Goal: Browse casually

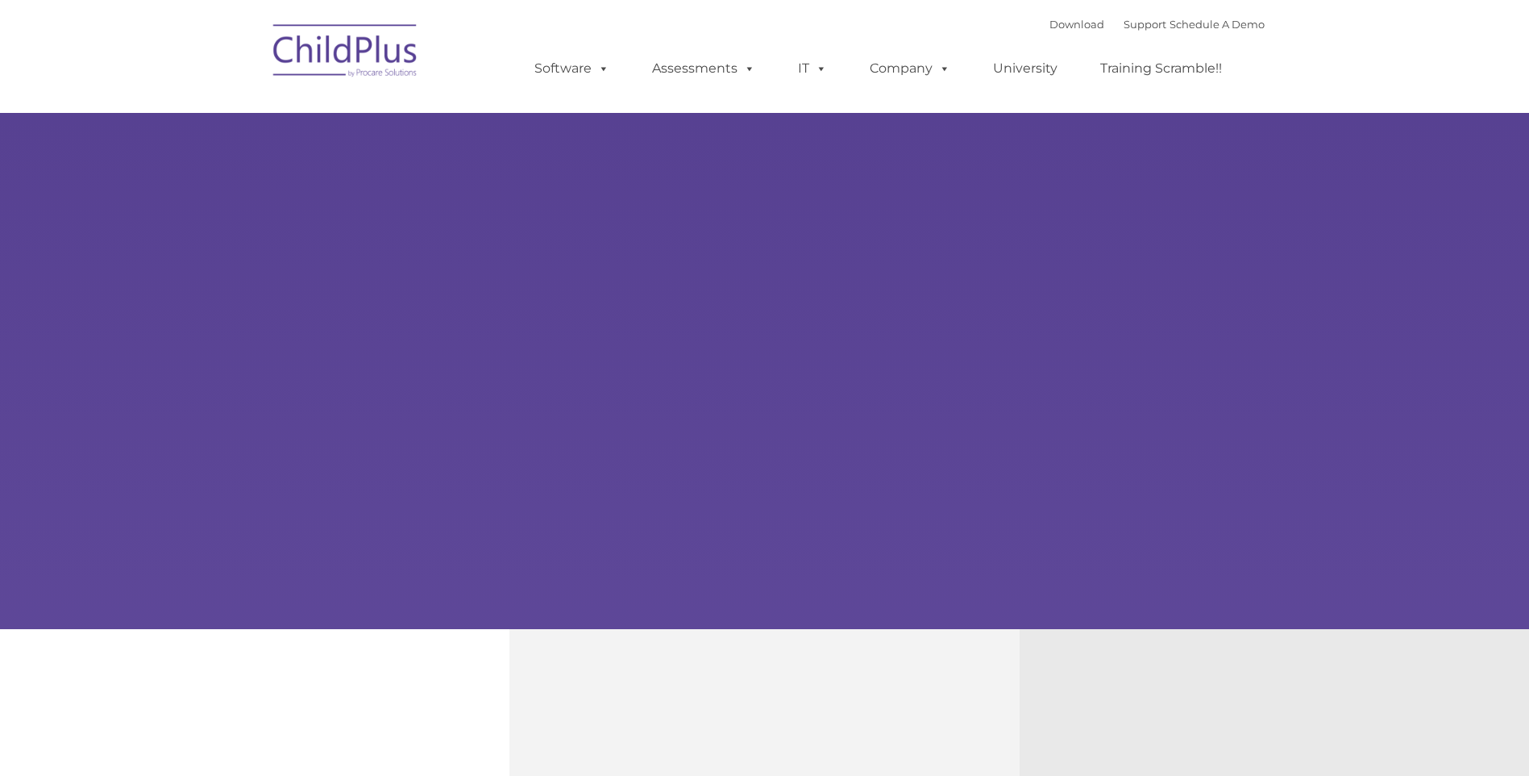
type input ""
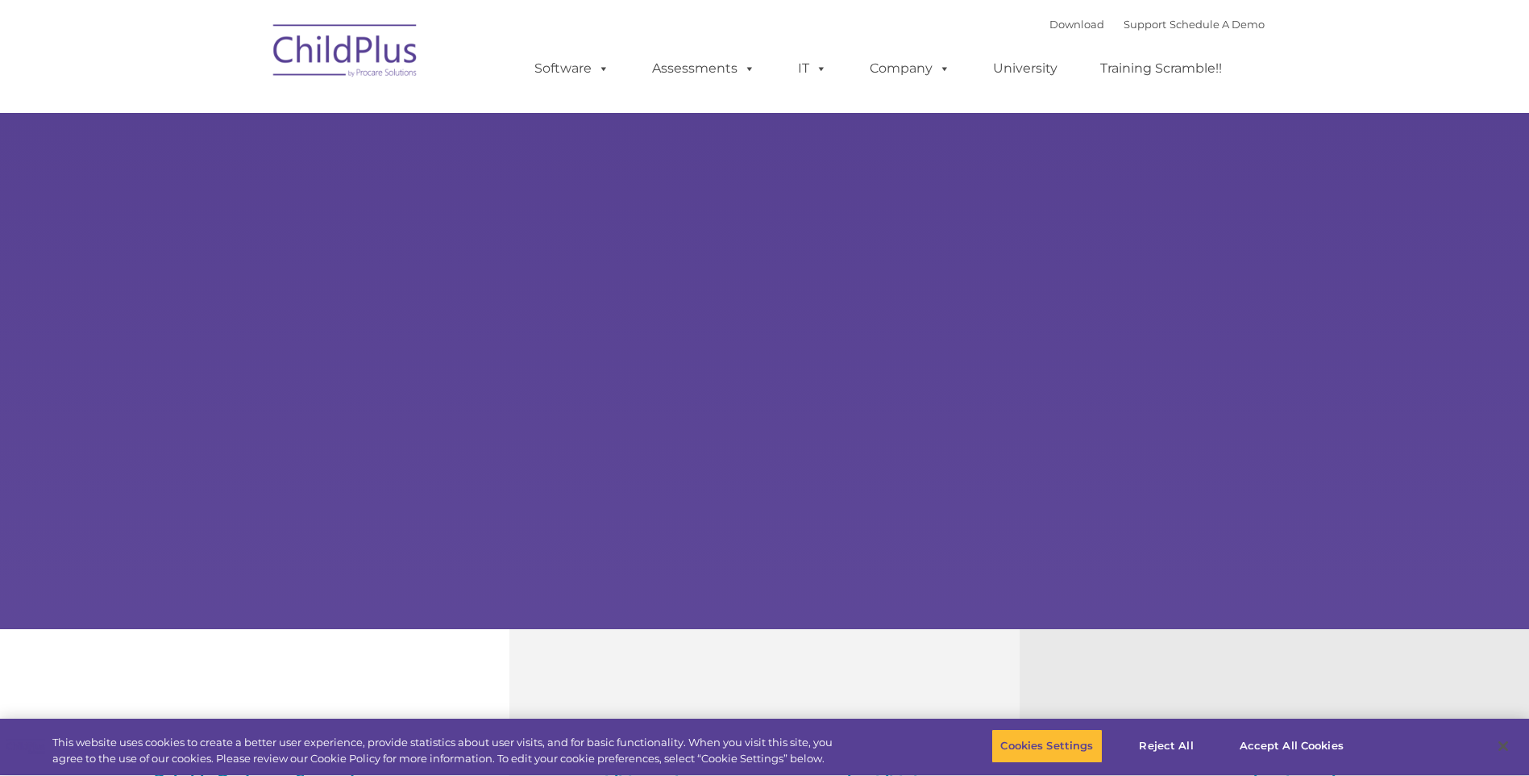
select select "MEDIUM"
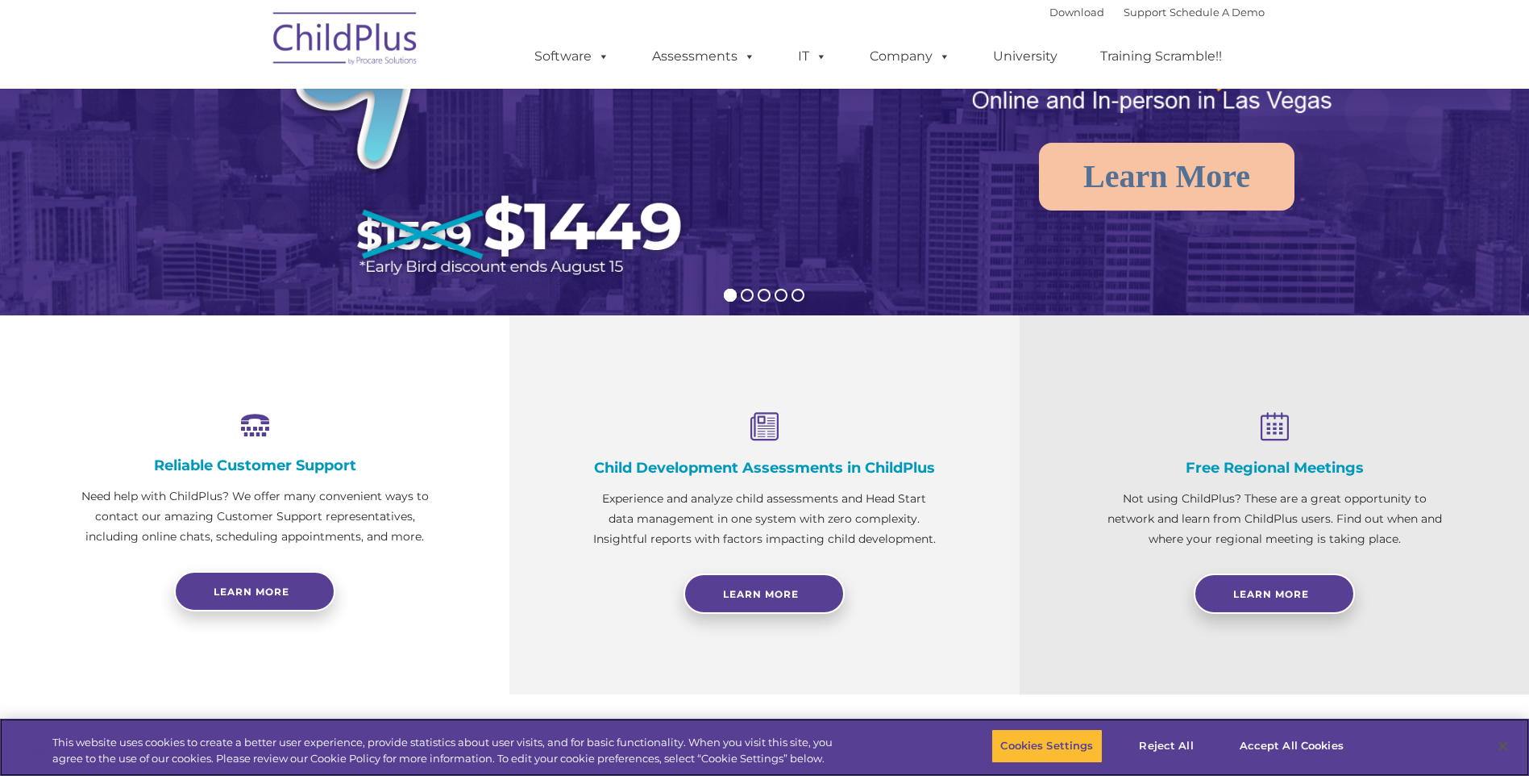
scroll to position [328, 0]
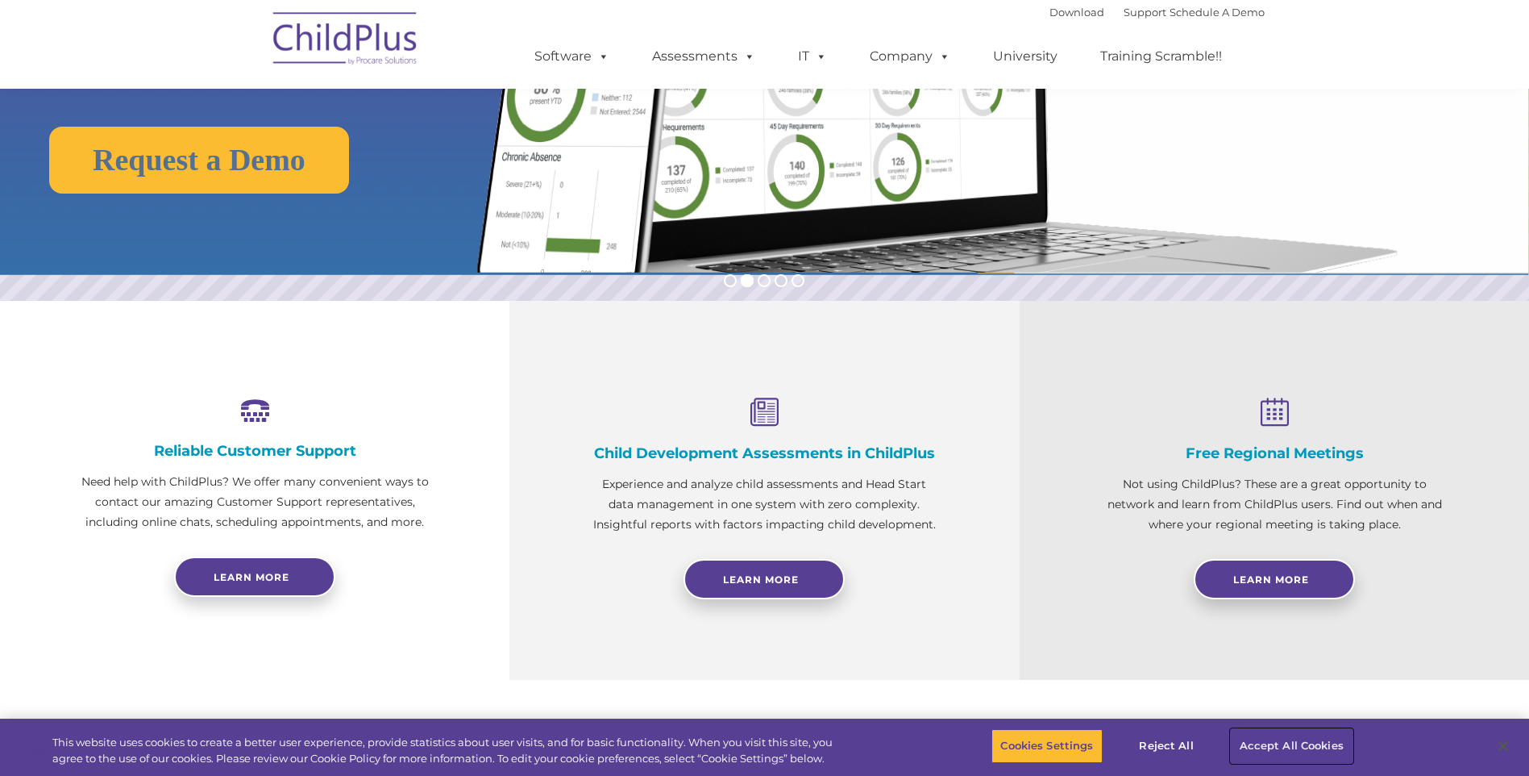
click at [1261, 739] on button "Accept All Cookies" at bounding box center [1292, 746] width 122 height 34
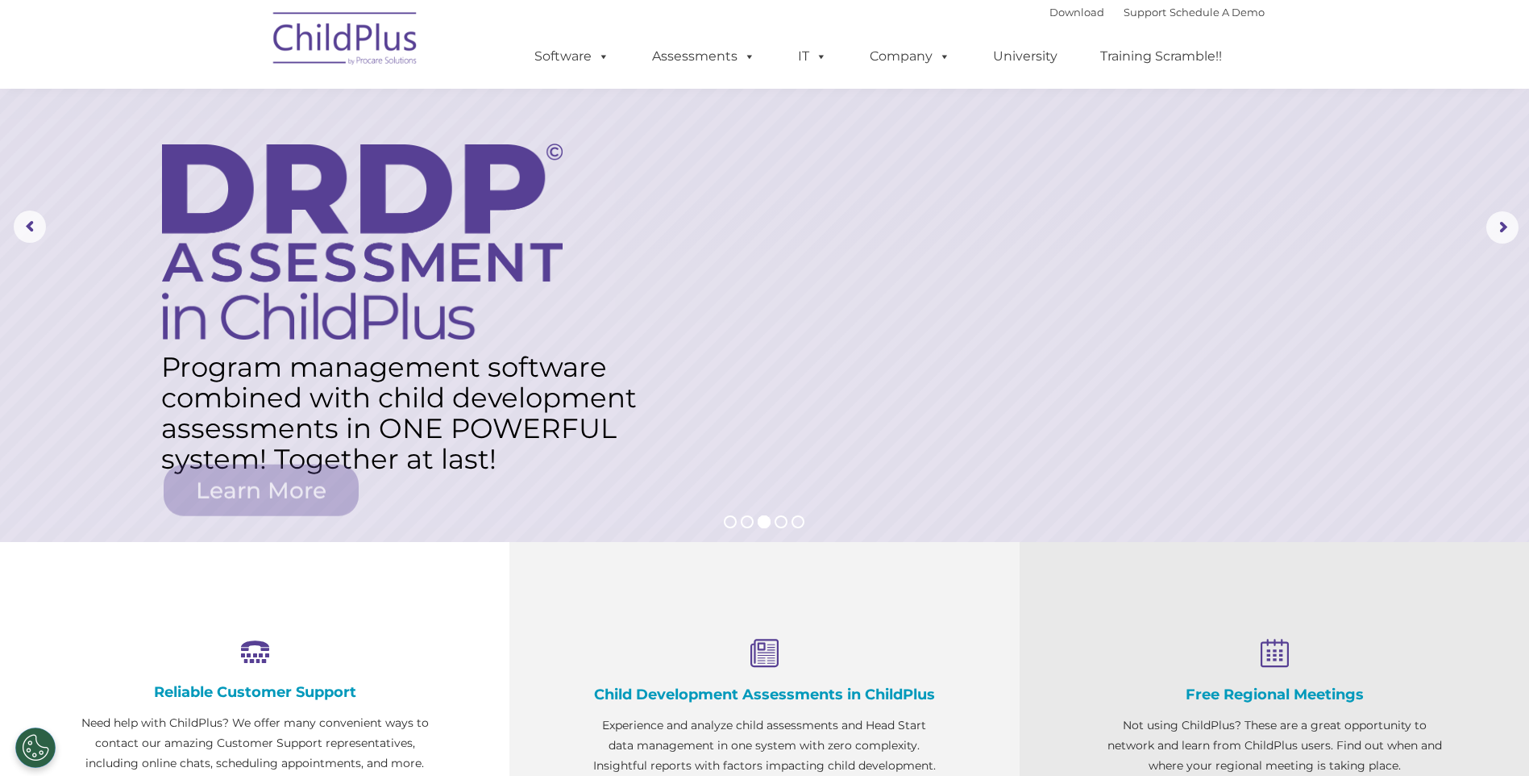
scroll to position [0, 0]
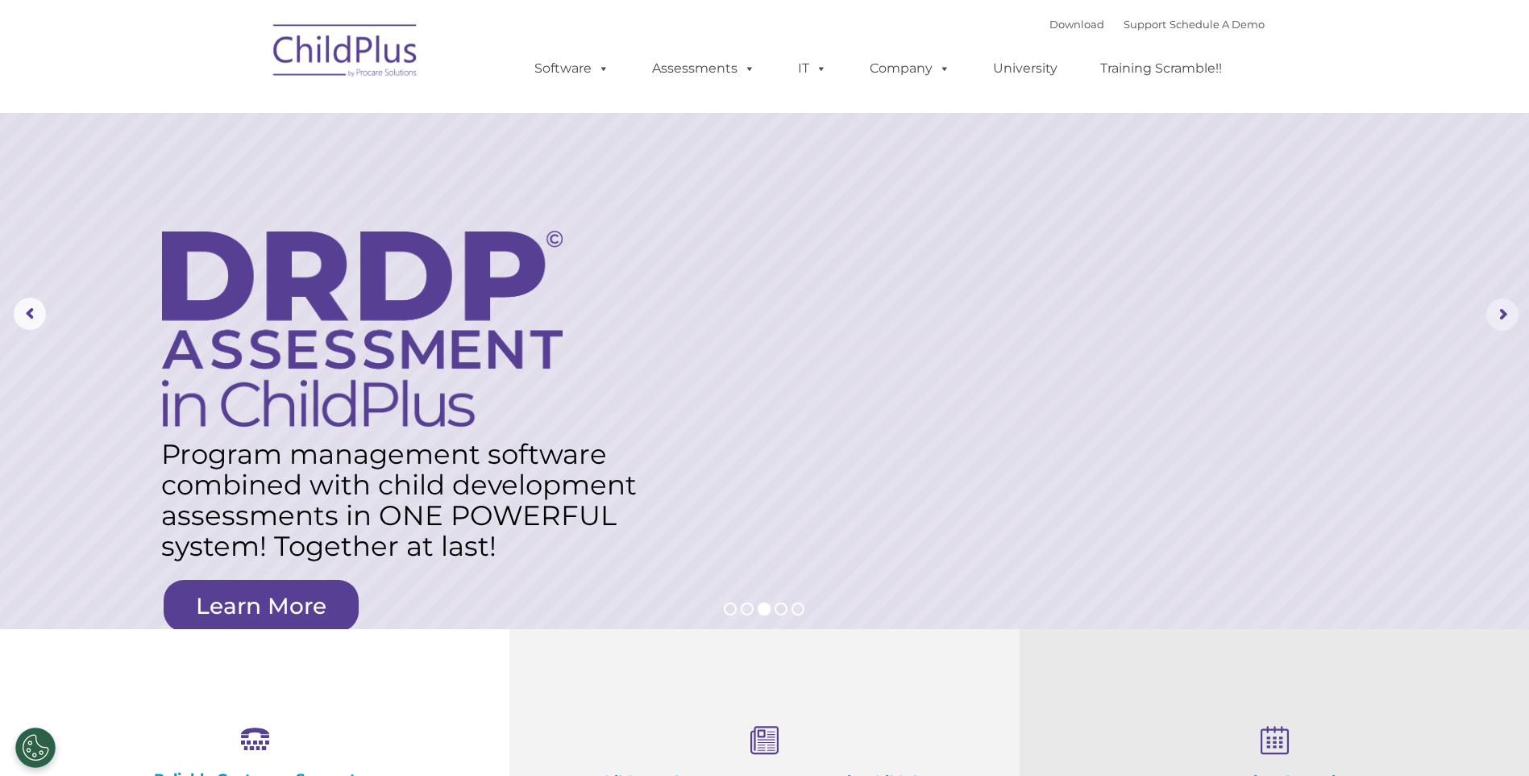
click at [1497, 327] on rs-arrow at bounding box center [1503, 314] width 32 height 32
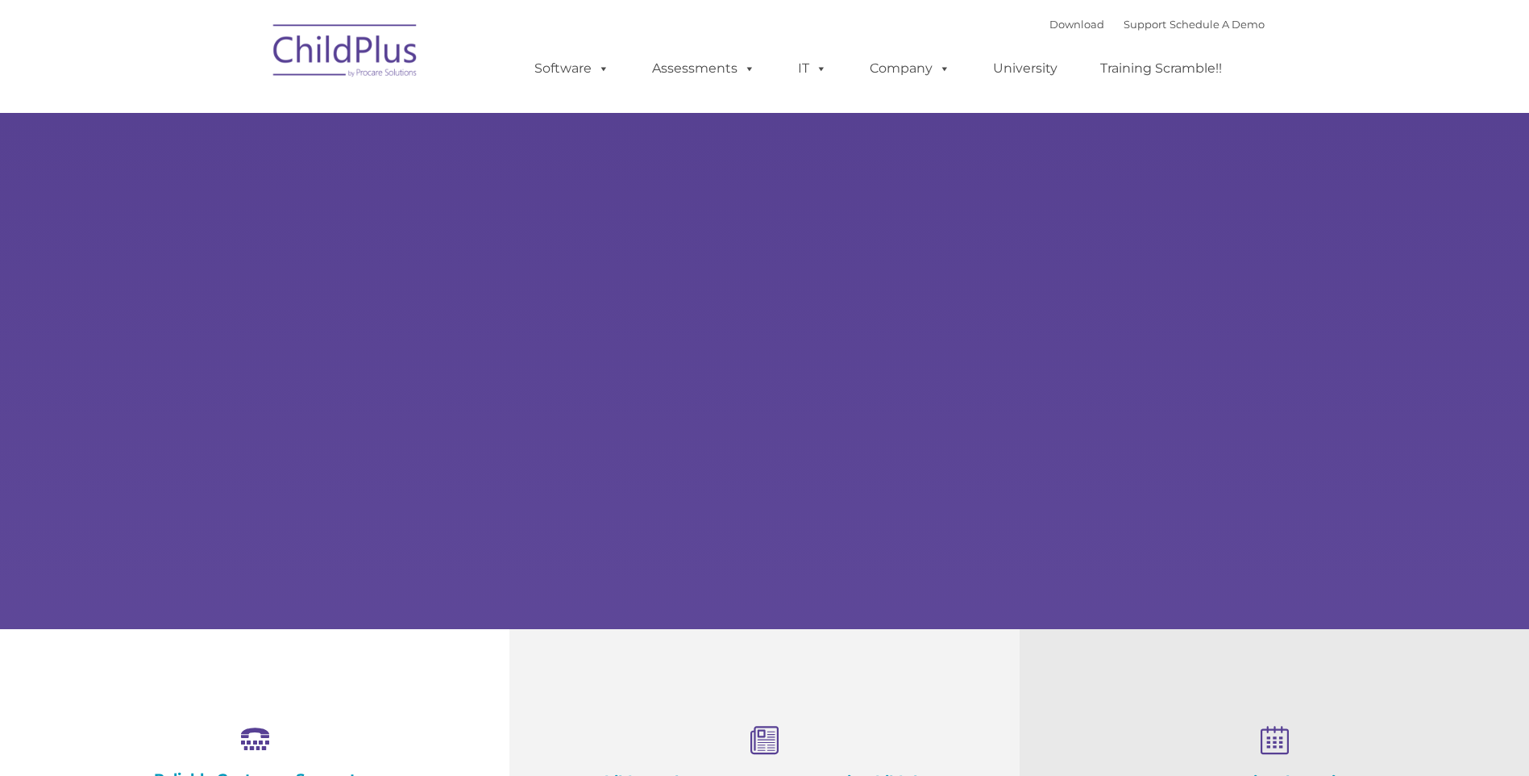
select select "MEDIUM"
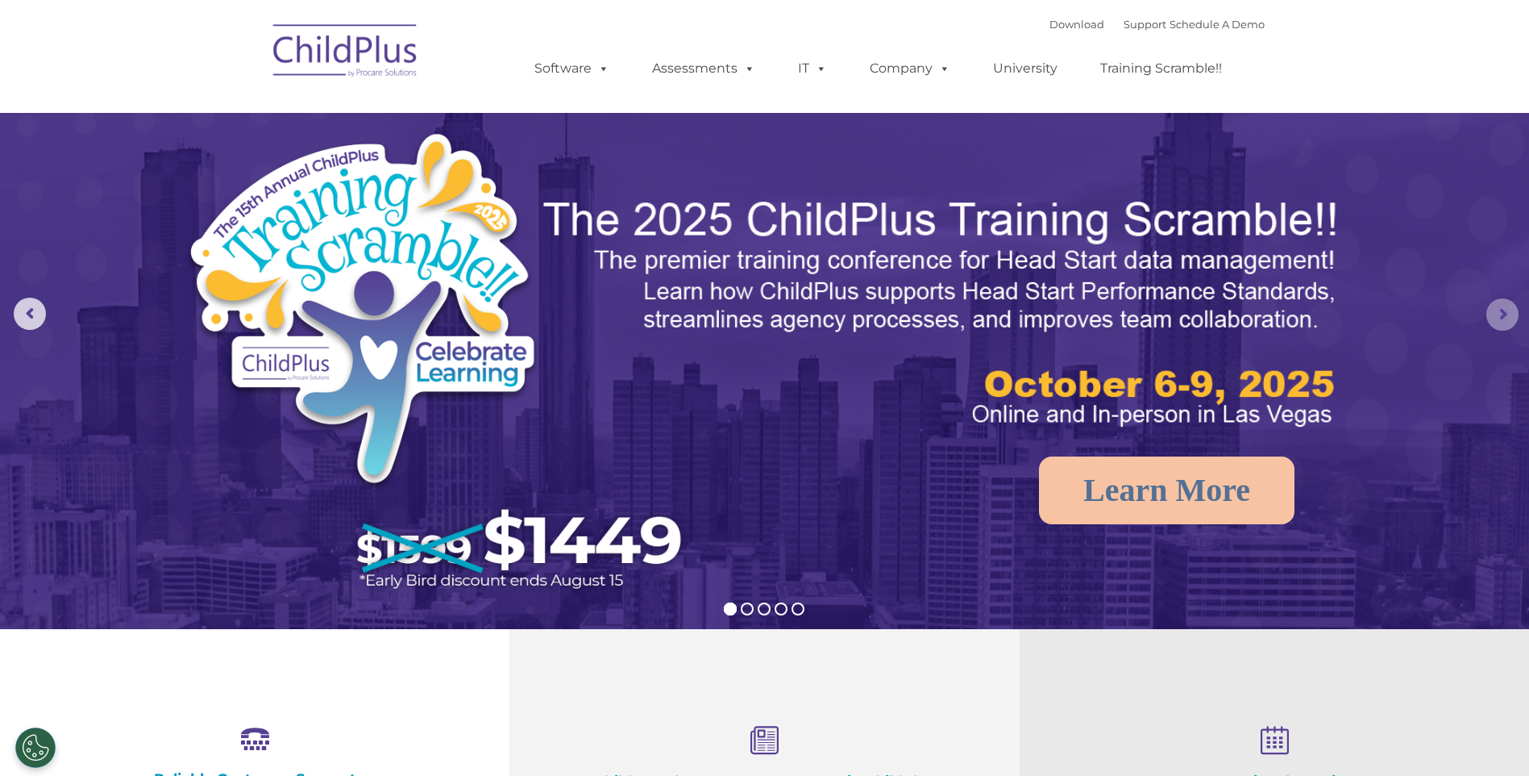
click at [1492, 325] on rs-arrow at bounding box center [1503, 314] width 32 height 32
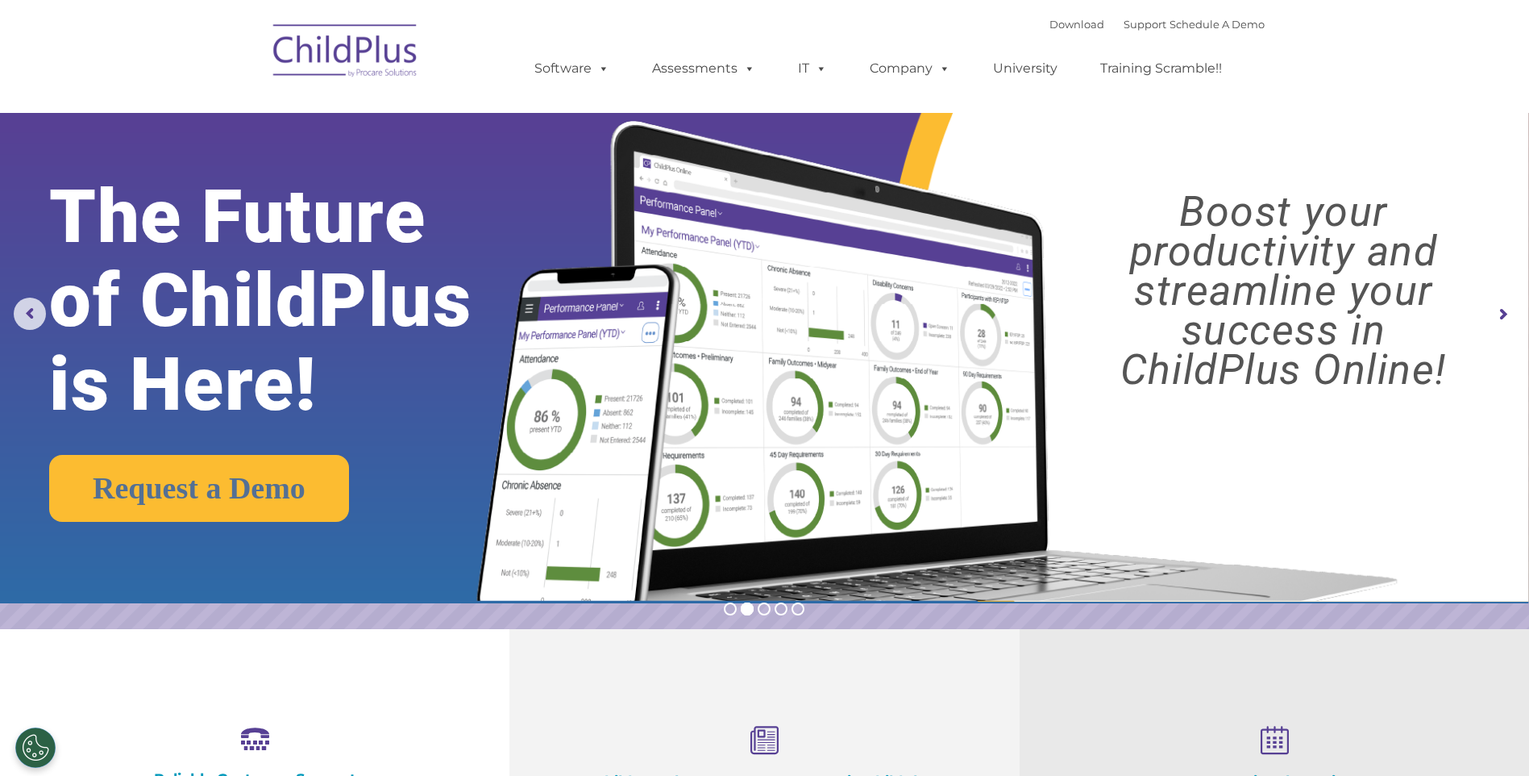
click at [1495, 322] on rs-arrow at bounding box center [1503, 314] width 32 height 32
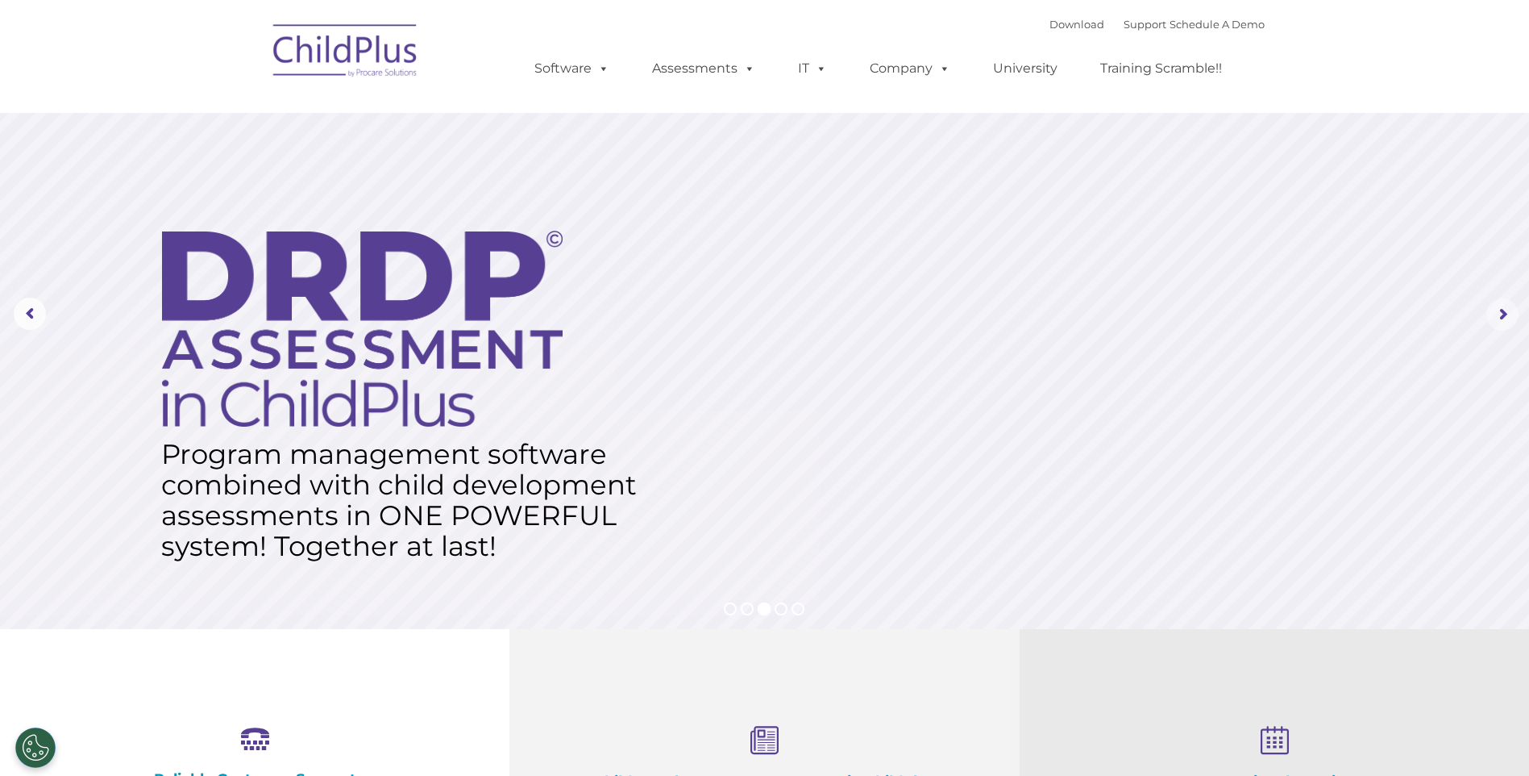
click at [1495, 322] on rs-arrow at bounding box center [1503, 314] width 32 height 32
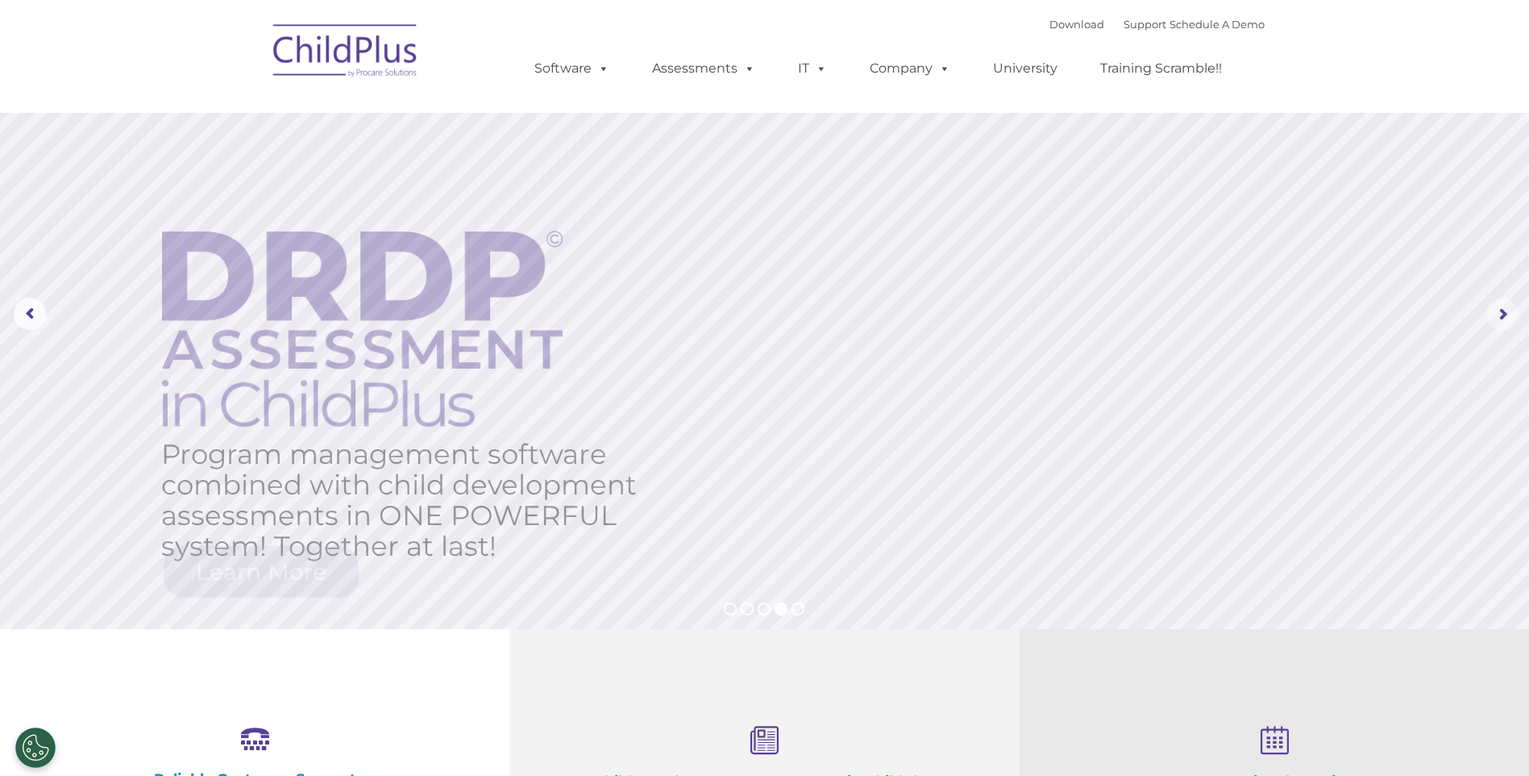
click at [1495, 322] on rs-arrow at bounding box center [1503, 314] width 32 height 32
